Goal: Find specific page/section: Find specific page/section

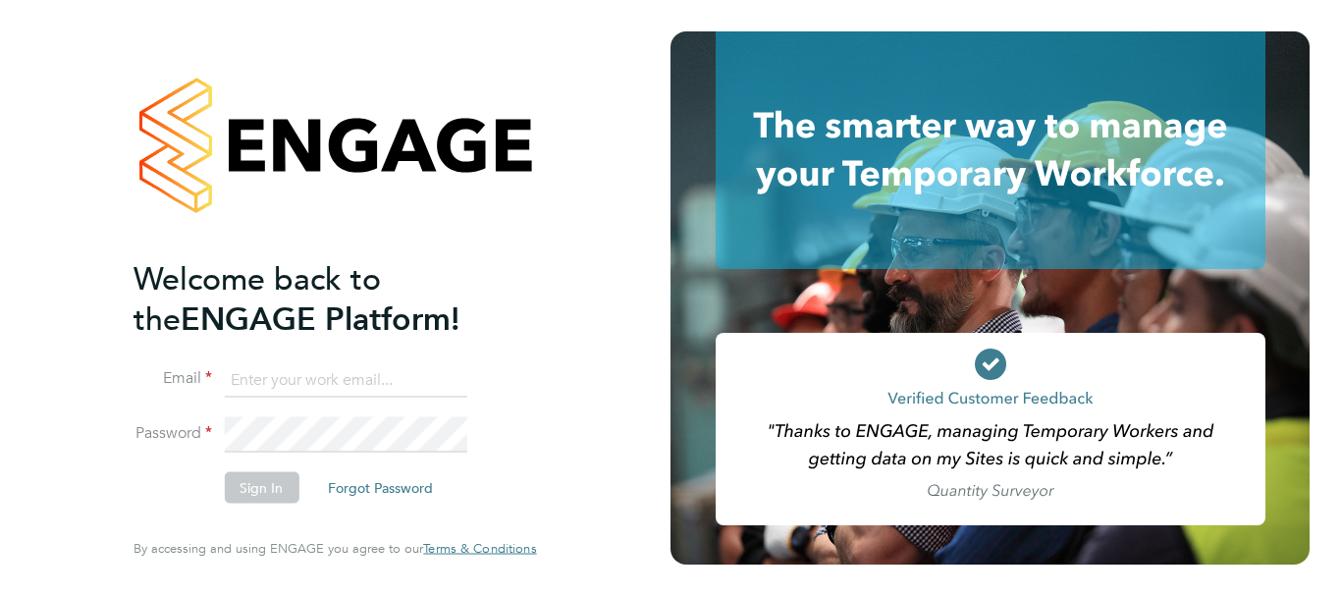
type input "liam@serlimited.com"
click at [293, 408] on li "Email liam@serlimited.com" at bounding box center [324, 389] width 383 height 55
drag, startPoint x: 287, startPoint y: 479, endPoint x: 266, endPoint y: 477, distance: 20.7
click at [285, 479] on button "Sign In" at bounding box center [261, 487] width 75 height 31
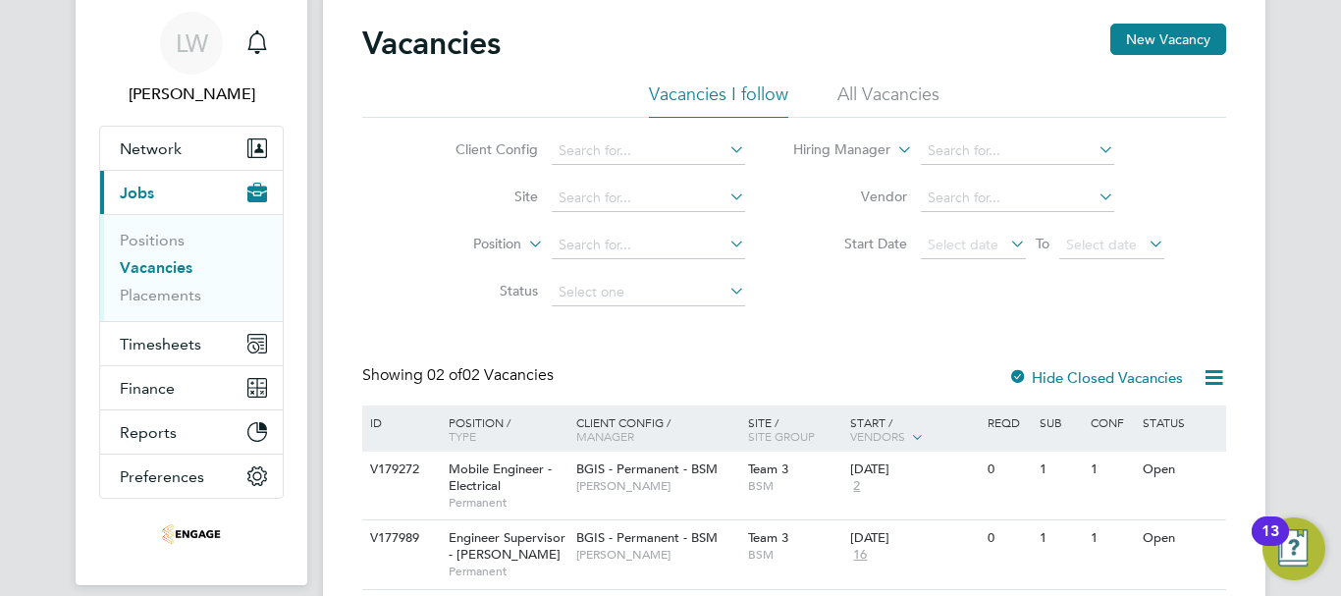
scroll to position [98, 0]
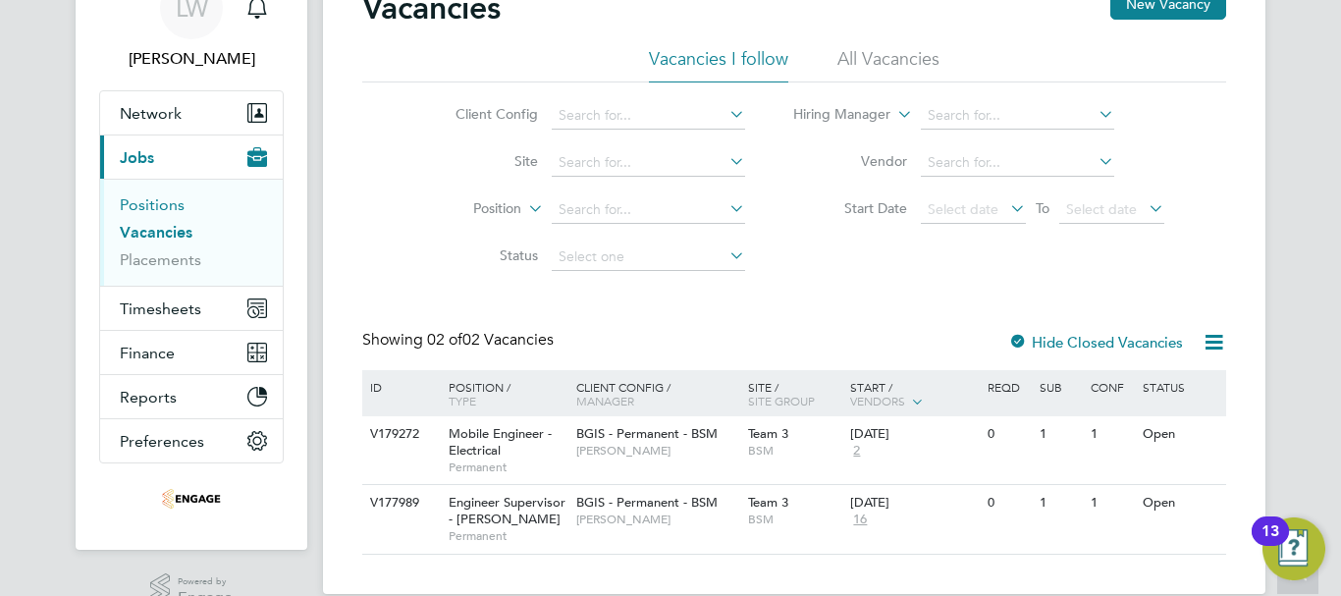
click at [157, 205] on link "Positions" at bounding box center [152, 204] width 65 height 19
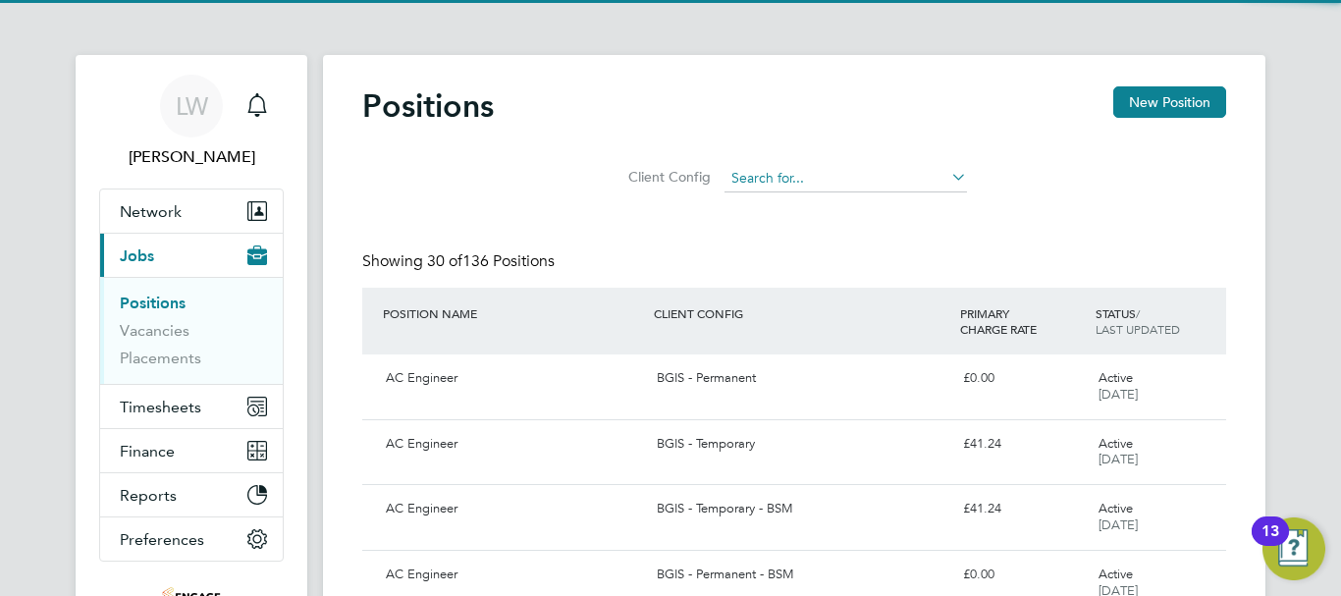
click at [780, 179] on input at bounding box center [845, 178] width 242 height 27
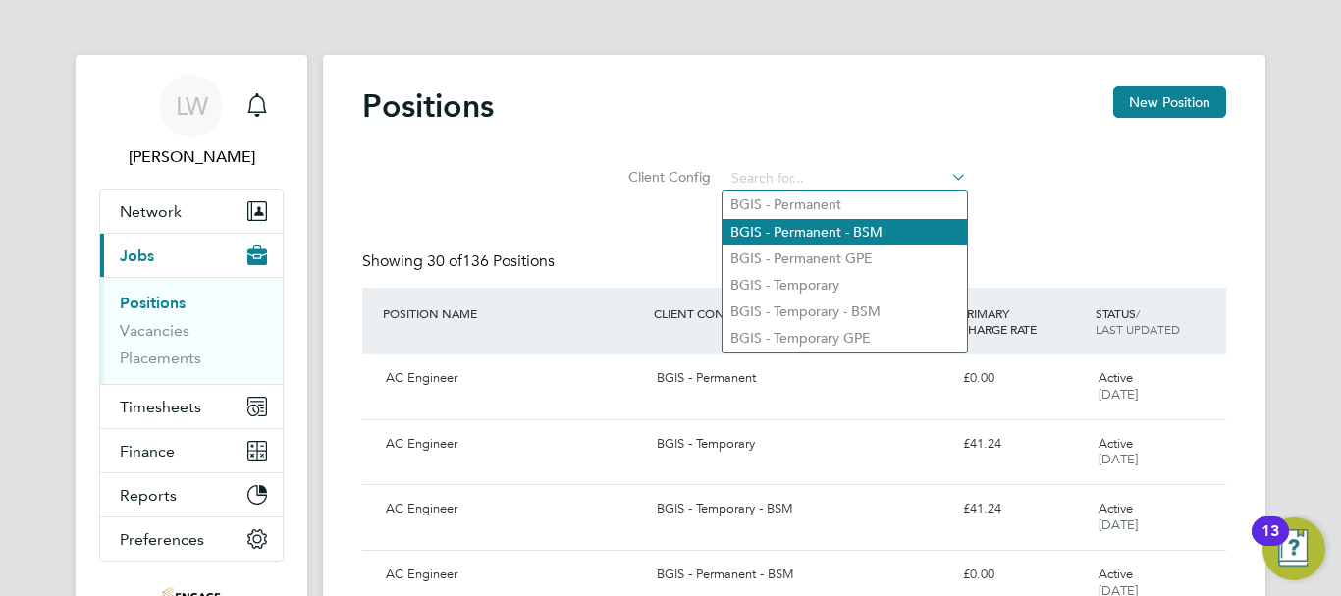
click at [791, 223] on li "BGIS - Permanent - BSM" at bounding box center [844, 232] width 244 height 26
type input "BGIS - Permanent - BSM"
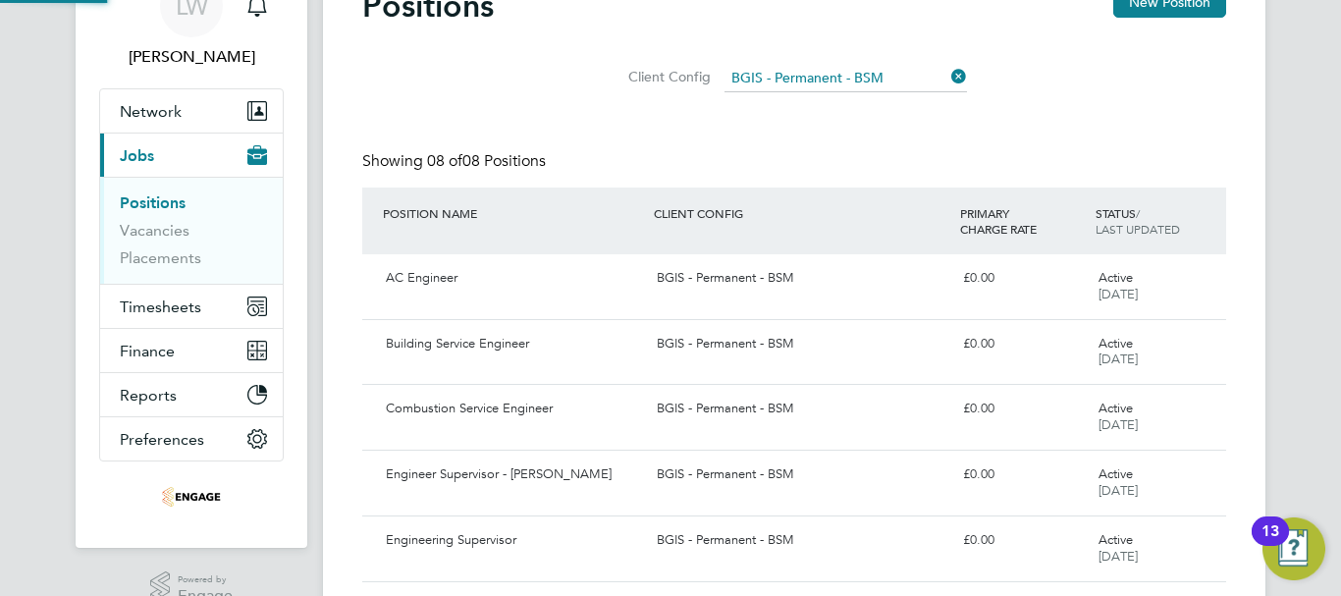
scroll to position [196, 0]
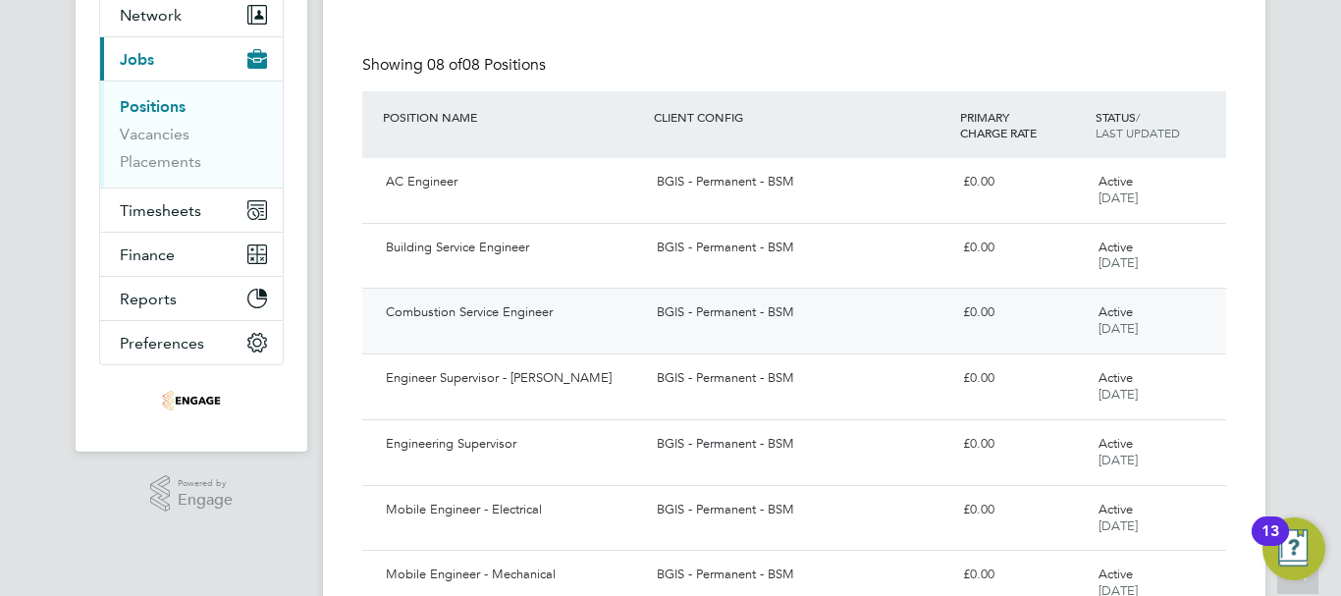
click at [566, 319] on div "Combustion Service Engineer" at bounding box center [513, 312] width 271 height 32
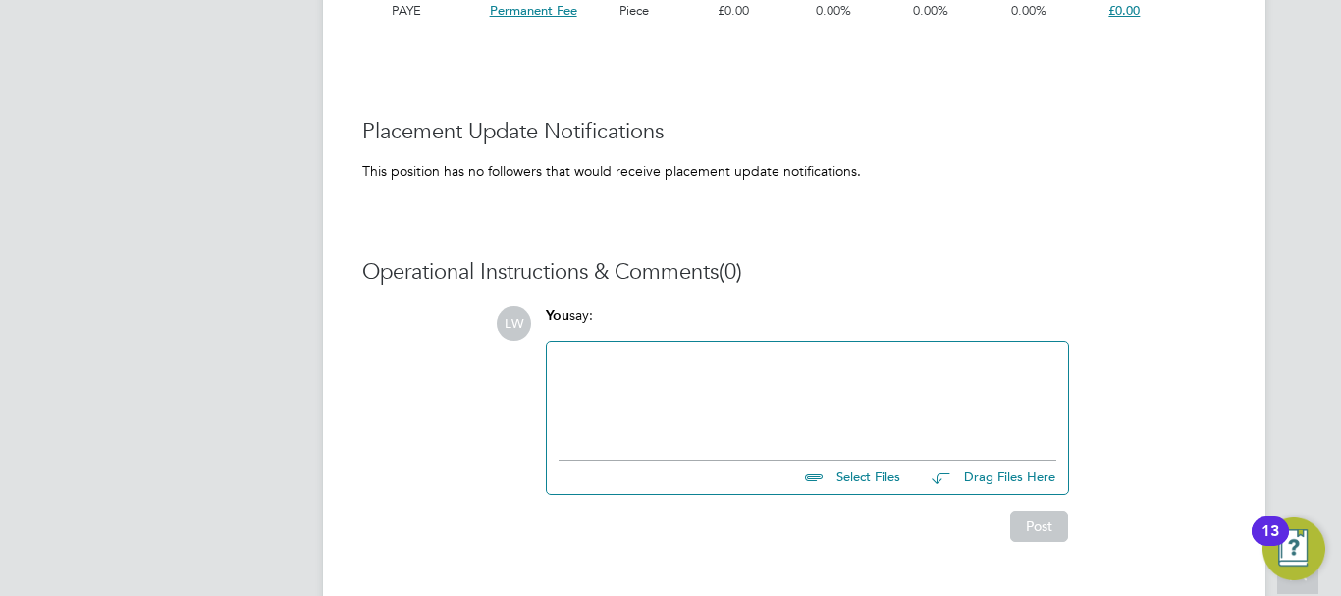
scroll to position [1839, 0]
